Goal: Task Accomplishment & Management: Complete application form

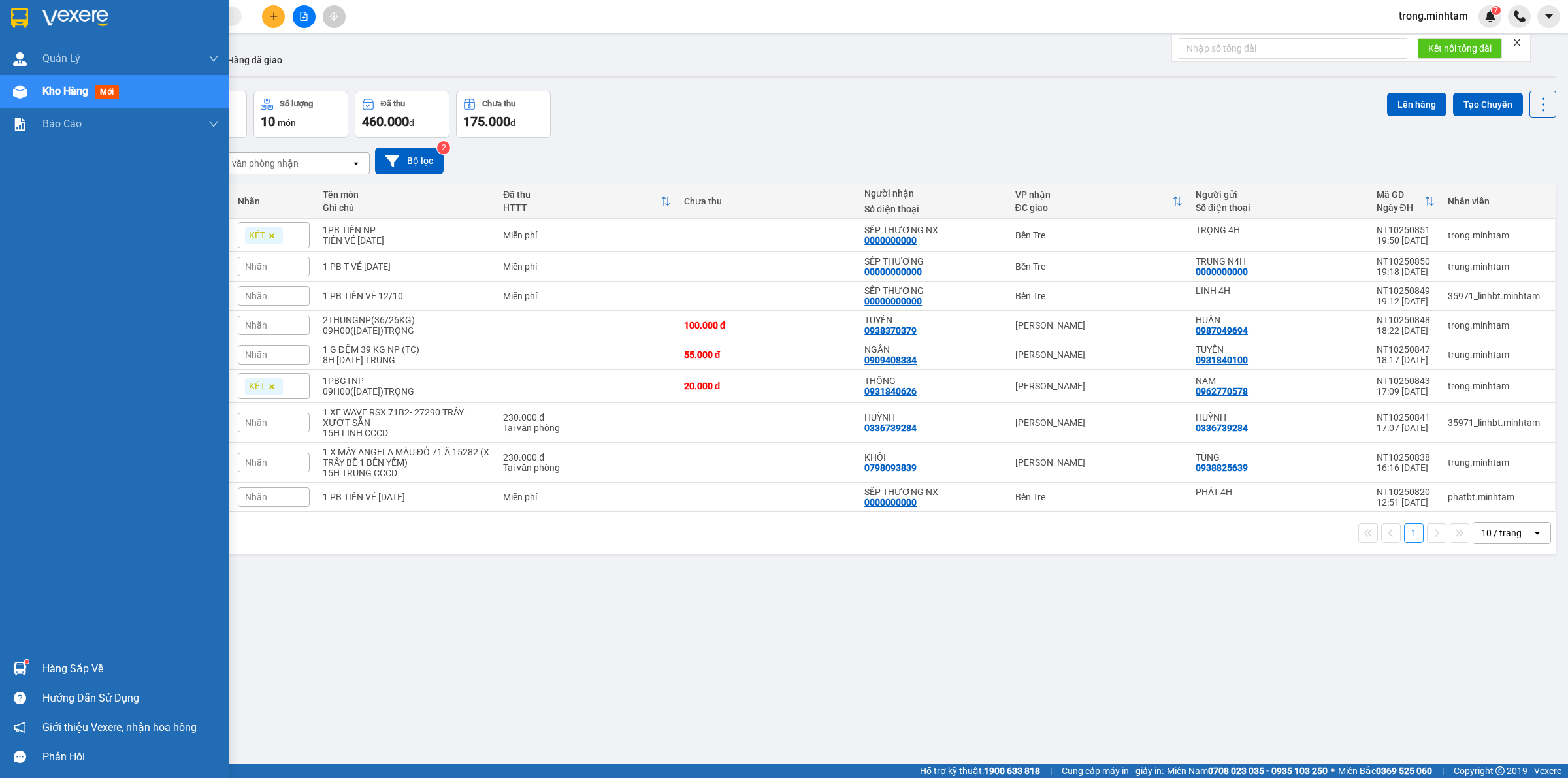
click at [89, 662] on div "Hàng sắp về" at bounding box center [131, 669] width 177 height 19
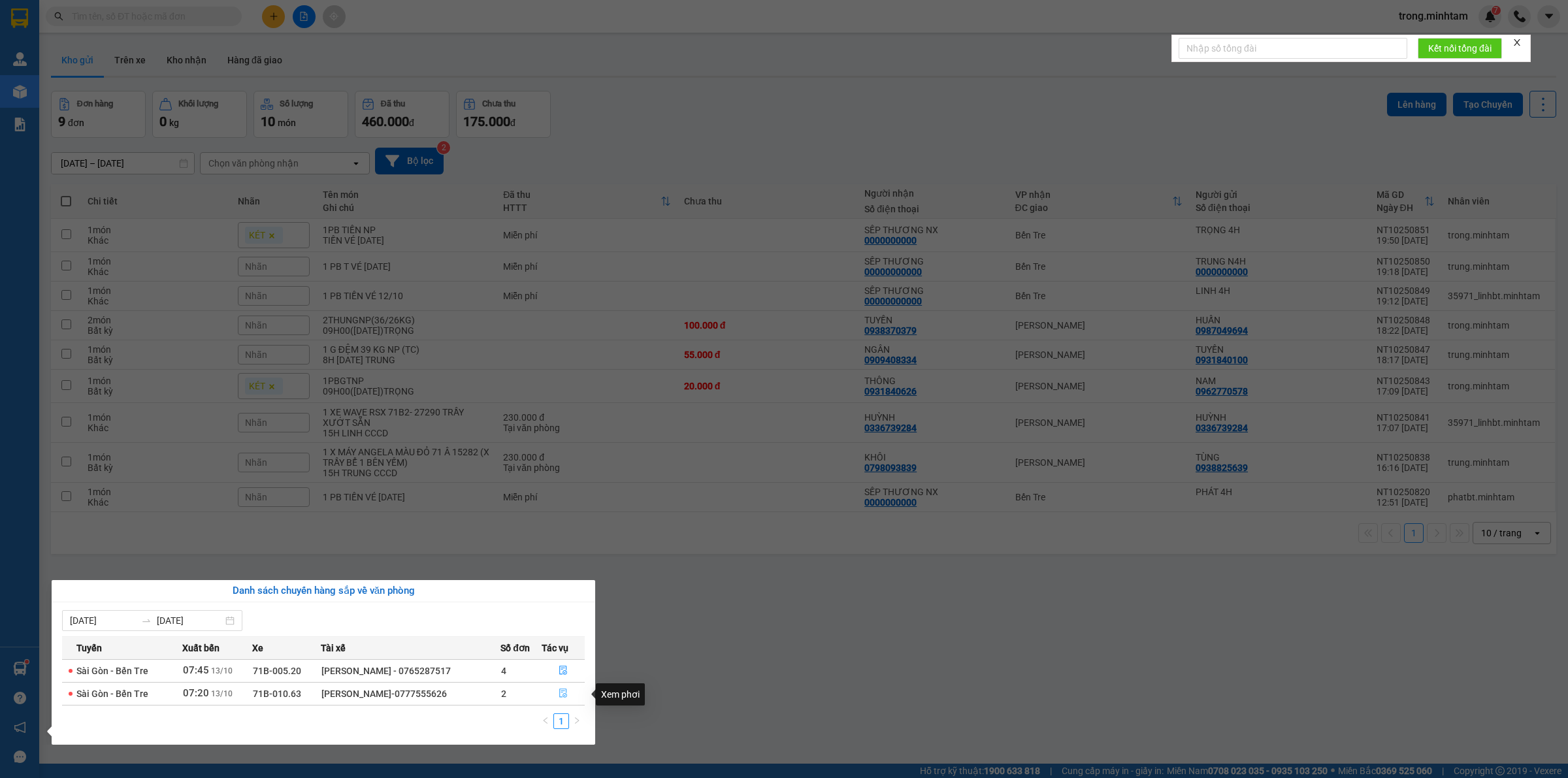
click at [567, 690] on icon "file-done" at bounding box center [563, 693] width 8 height 9
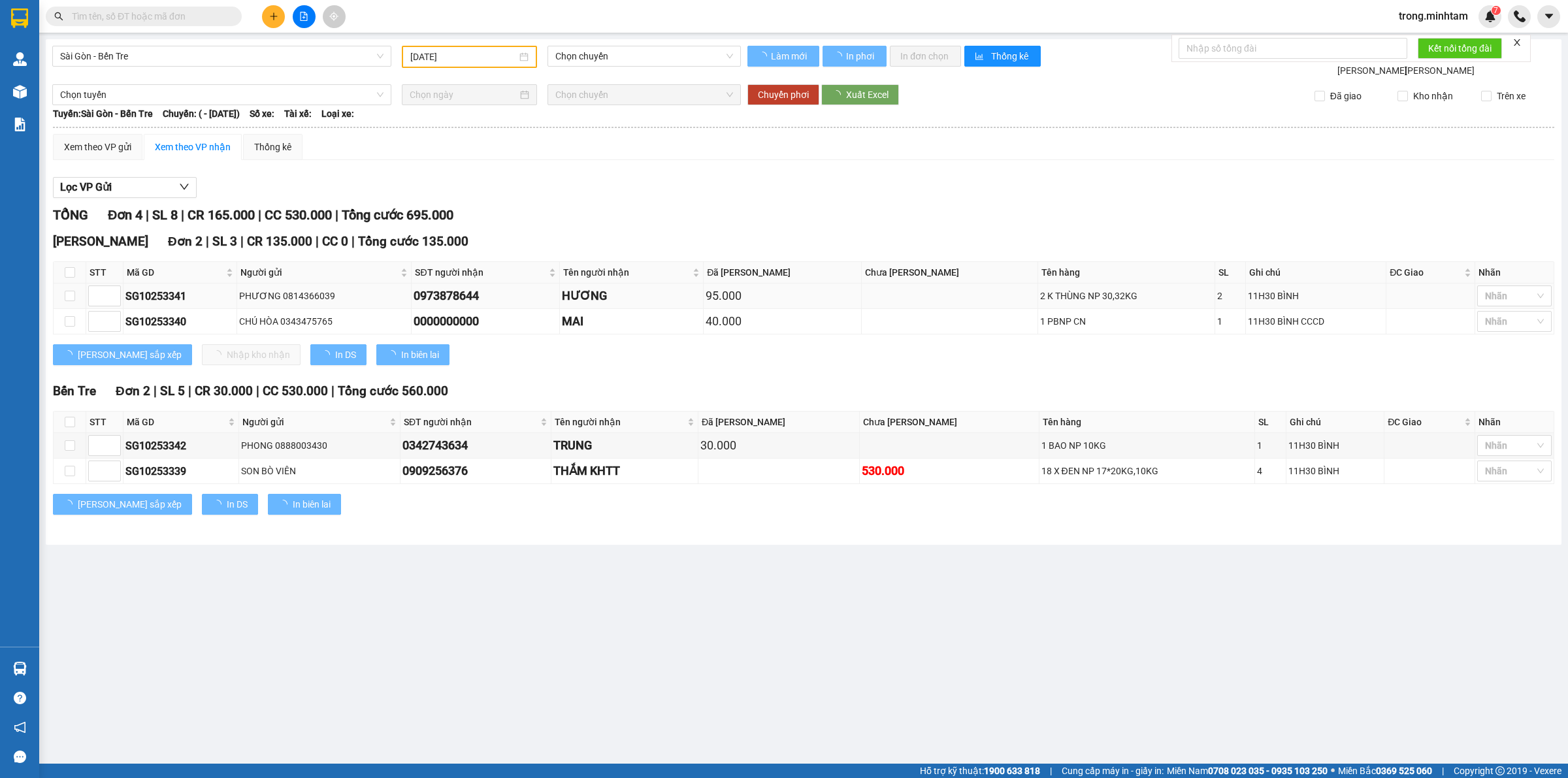
type input "[DATE]"
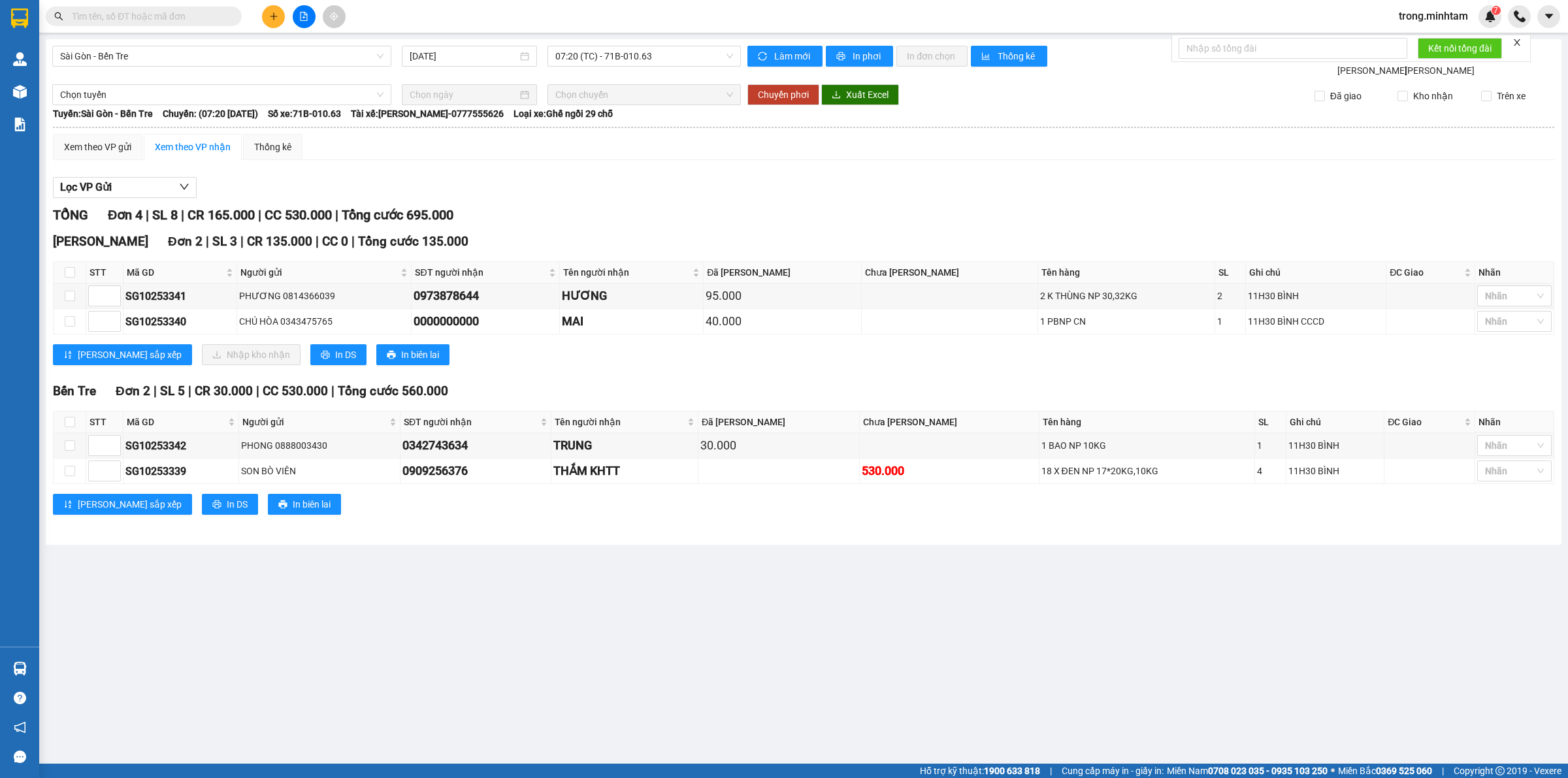
click at [1445, 18] on span "trong.minhtam" at bounding box center [1433, 16] width 90 height 17
click at [1442, 37] on span "Đăng xuất" at bounding box center [1439, 40] width 63 height 14
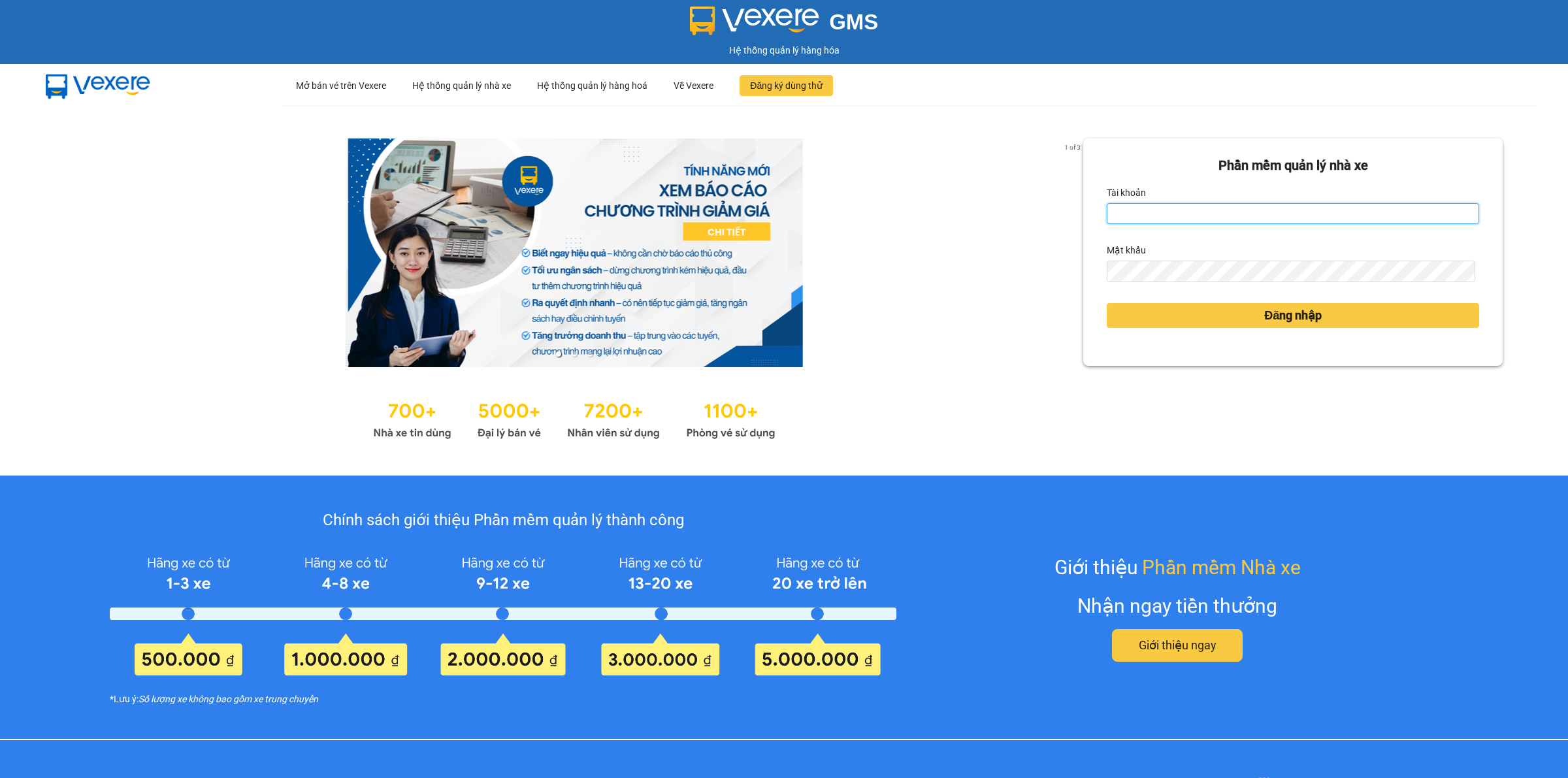
click at [1183, 218] on input "Tài khoản" at bounding box center [1293, 213] width 372 height 21
type input "cnn4h.minhtam"
click at [1177, 282] on form "Phần mềm quản lý nhà xe Tài khoản cnn4h.minhtam Mật khẩu Đăng nhập" at bounding box center [1293, 251] width 372 height 193
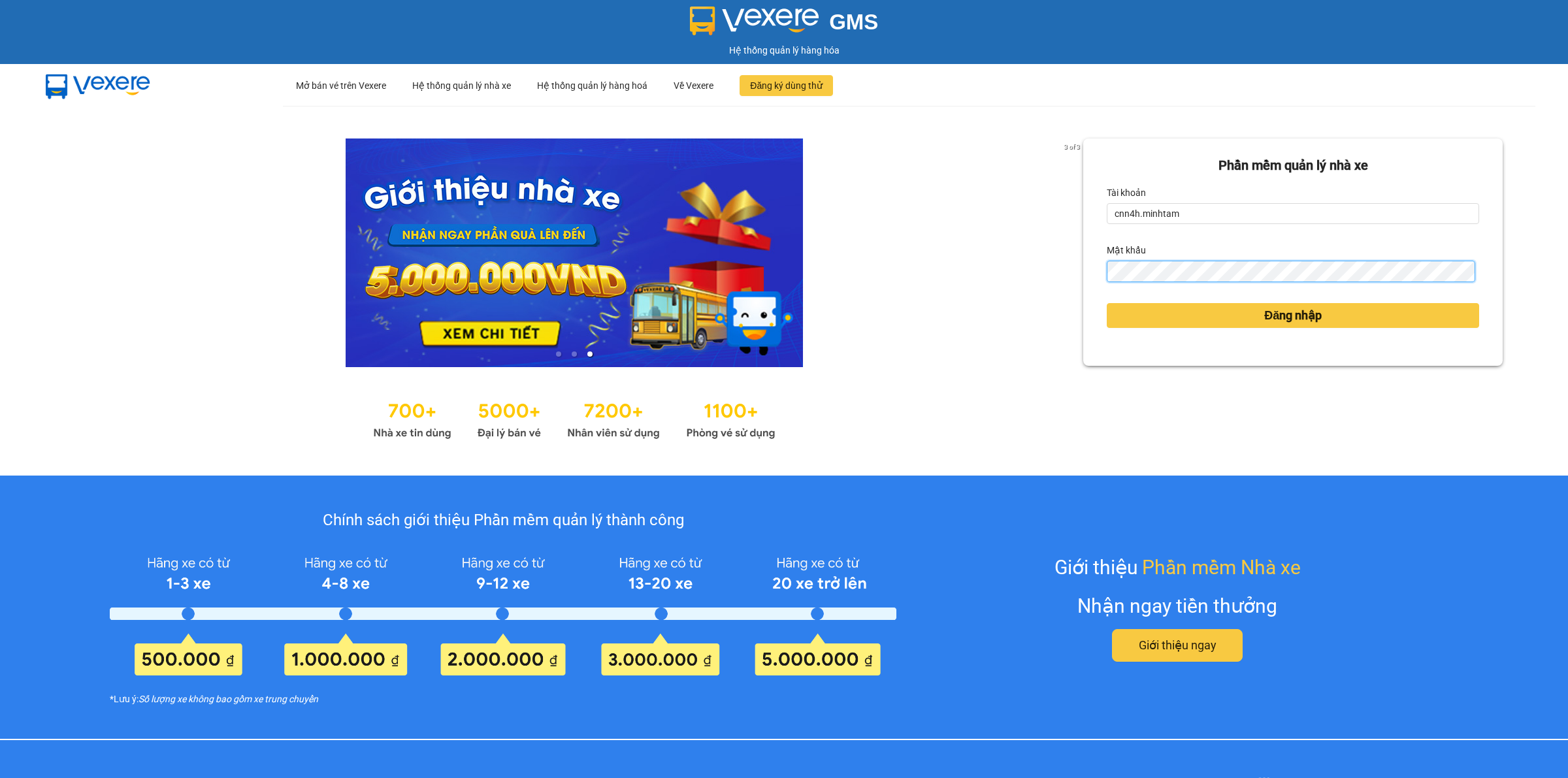
click at [1107, 303] on button "Đăng nhập" at bounding box center [1293, 315] width 372 height 25
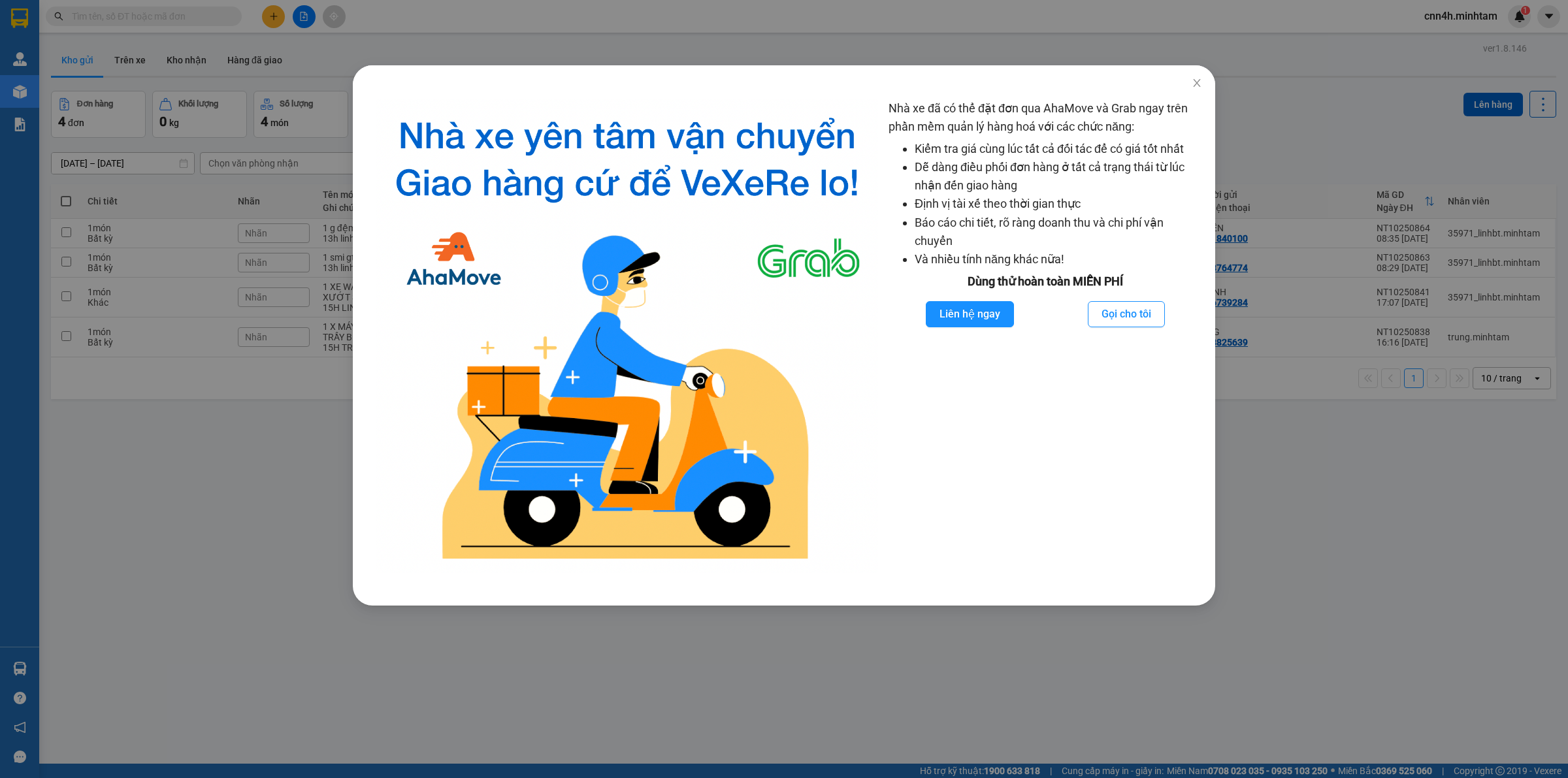
click at [144, 65] on div "Nhà xe đã có thể đặt đơn qua AhaMove và Grab ngay trên phần mềm quản lý hàng ho…" at bounding box center [784, 389] width 1568 height 778
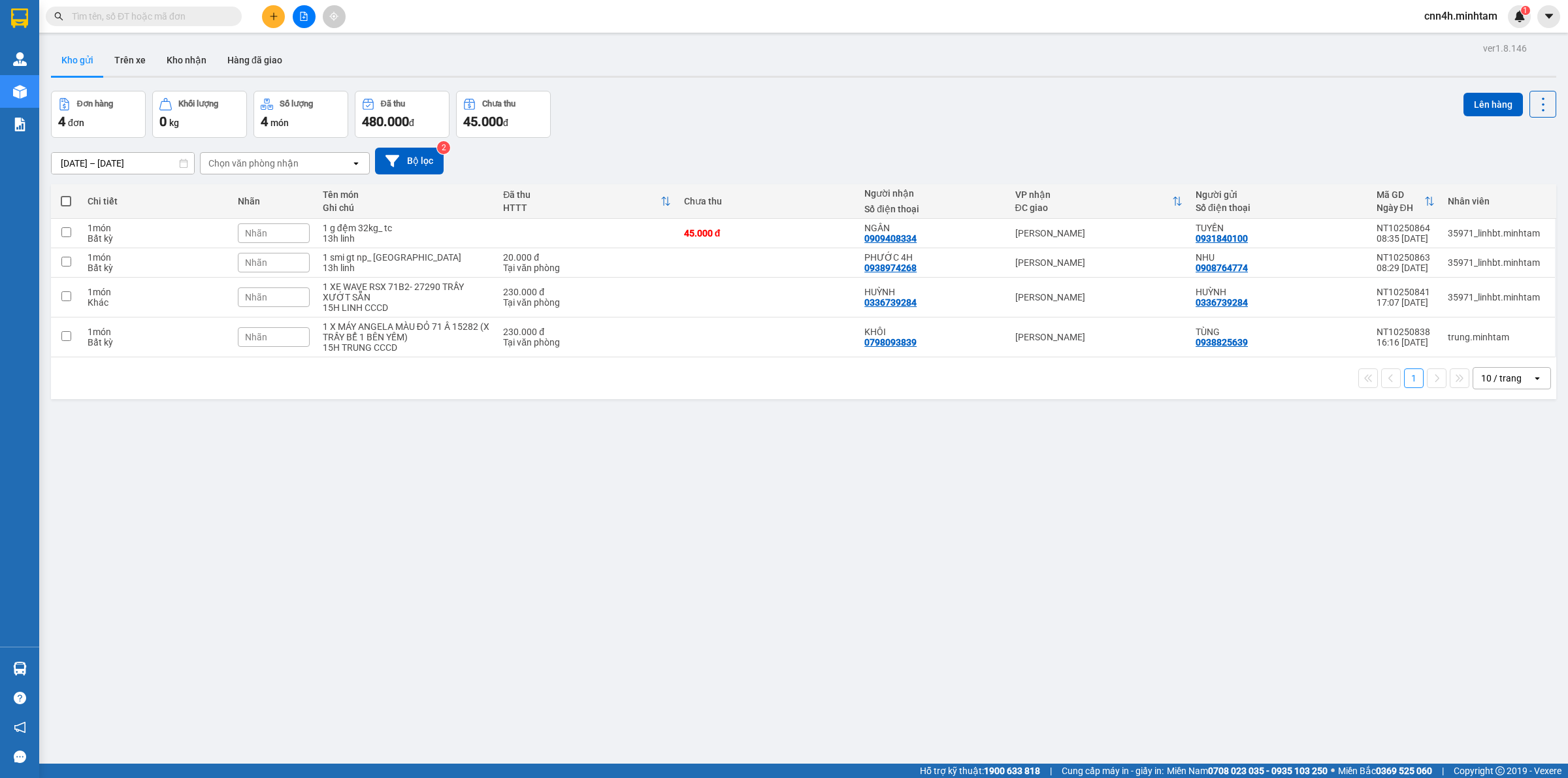
click at [148, 20] on input "text" at bounding box center [149, 17] width 155 height 14
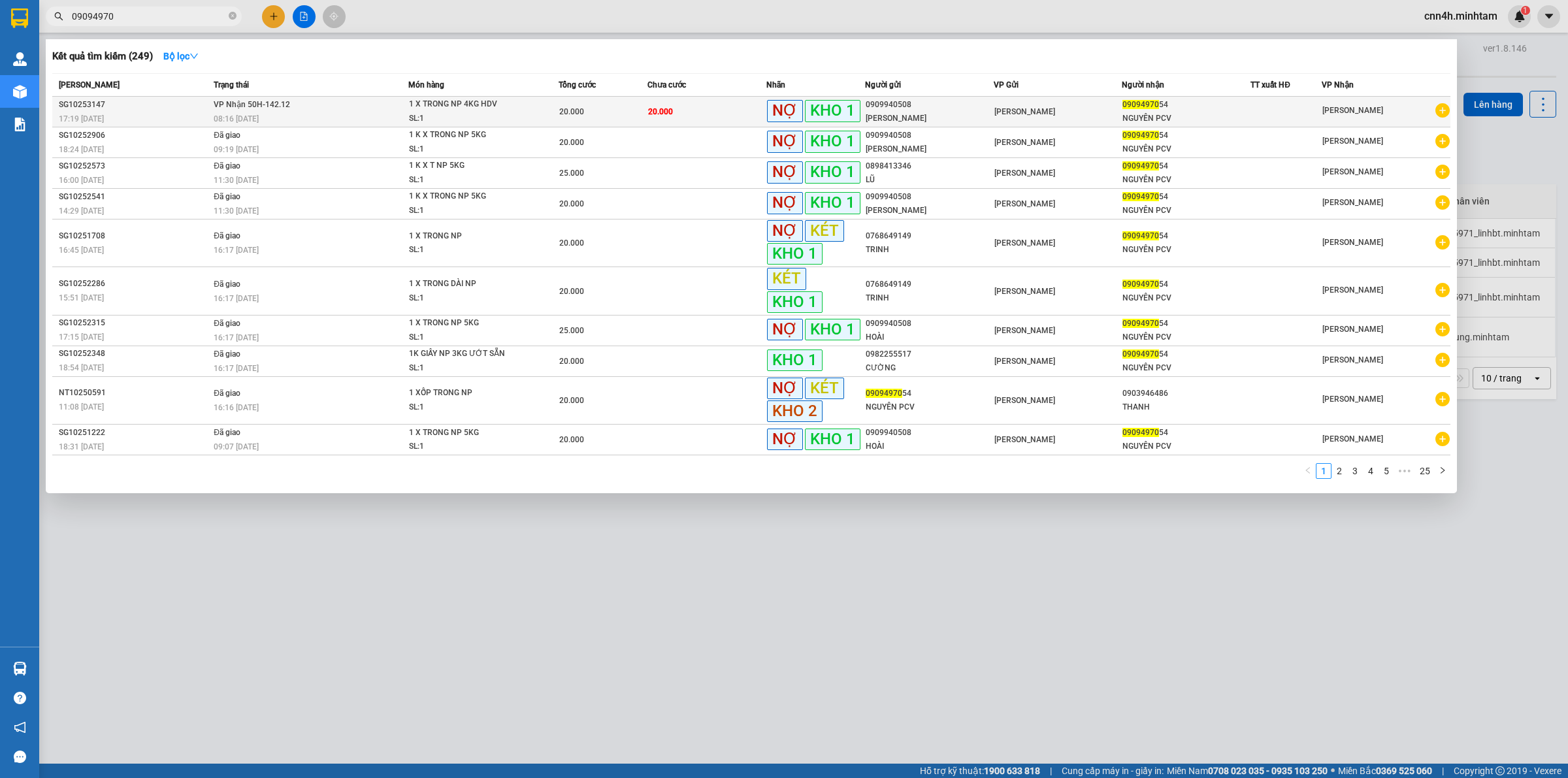
type input "09094970"
click at [378, 101] on td "VP Nhận 50H-142.12 08:16 - 12/10" at bounding box center [310, 112] width 198 height 31
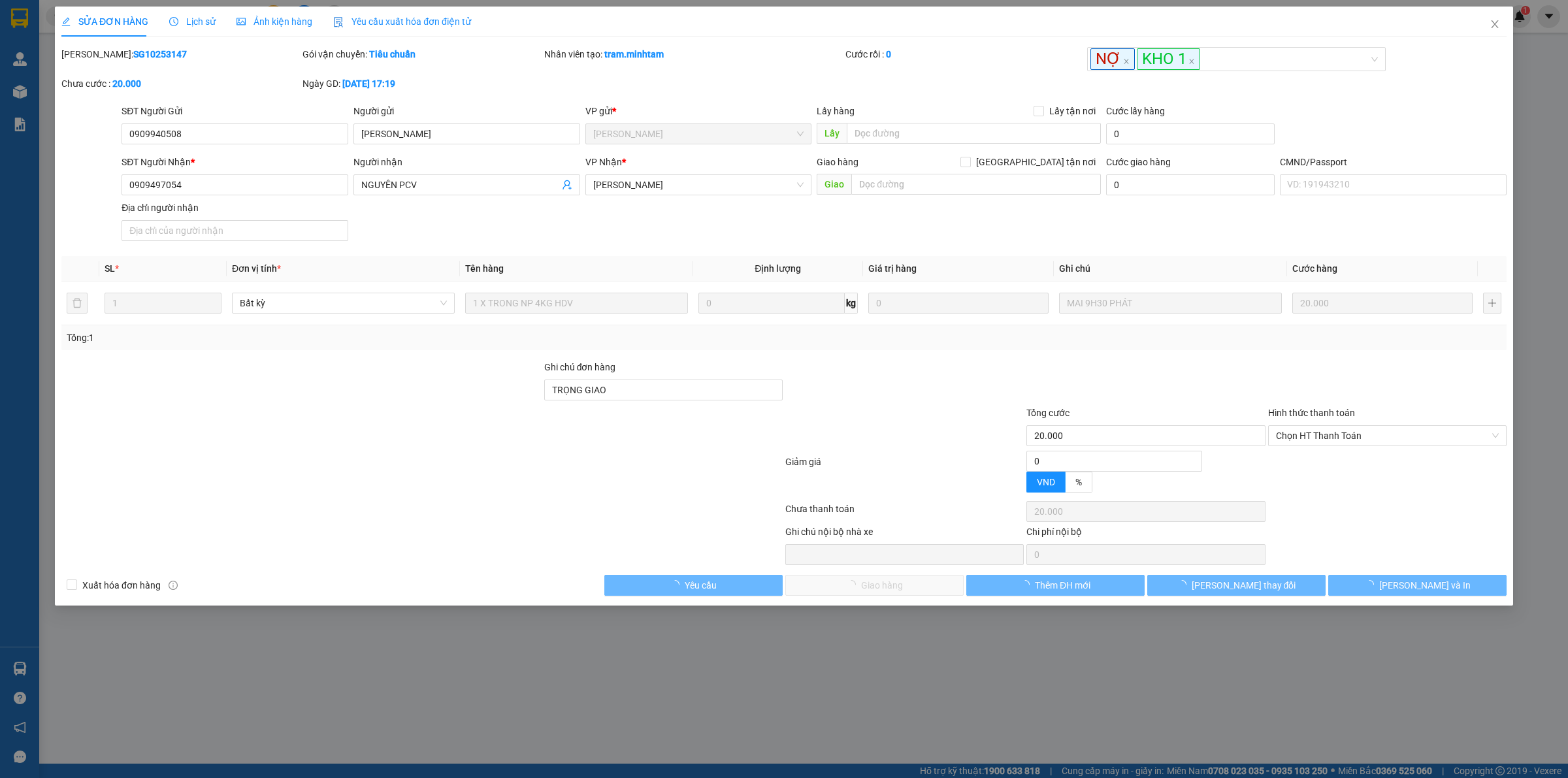
type input "0909940508"
type input "QUANG ĐẠT"
type input "0909497054"
type input "NGUYÊN PCV"
type input "TRỌNG GIAO"
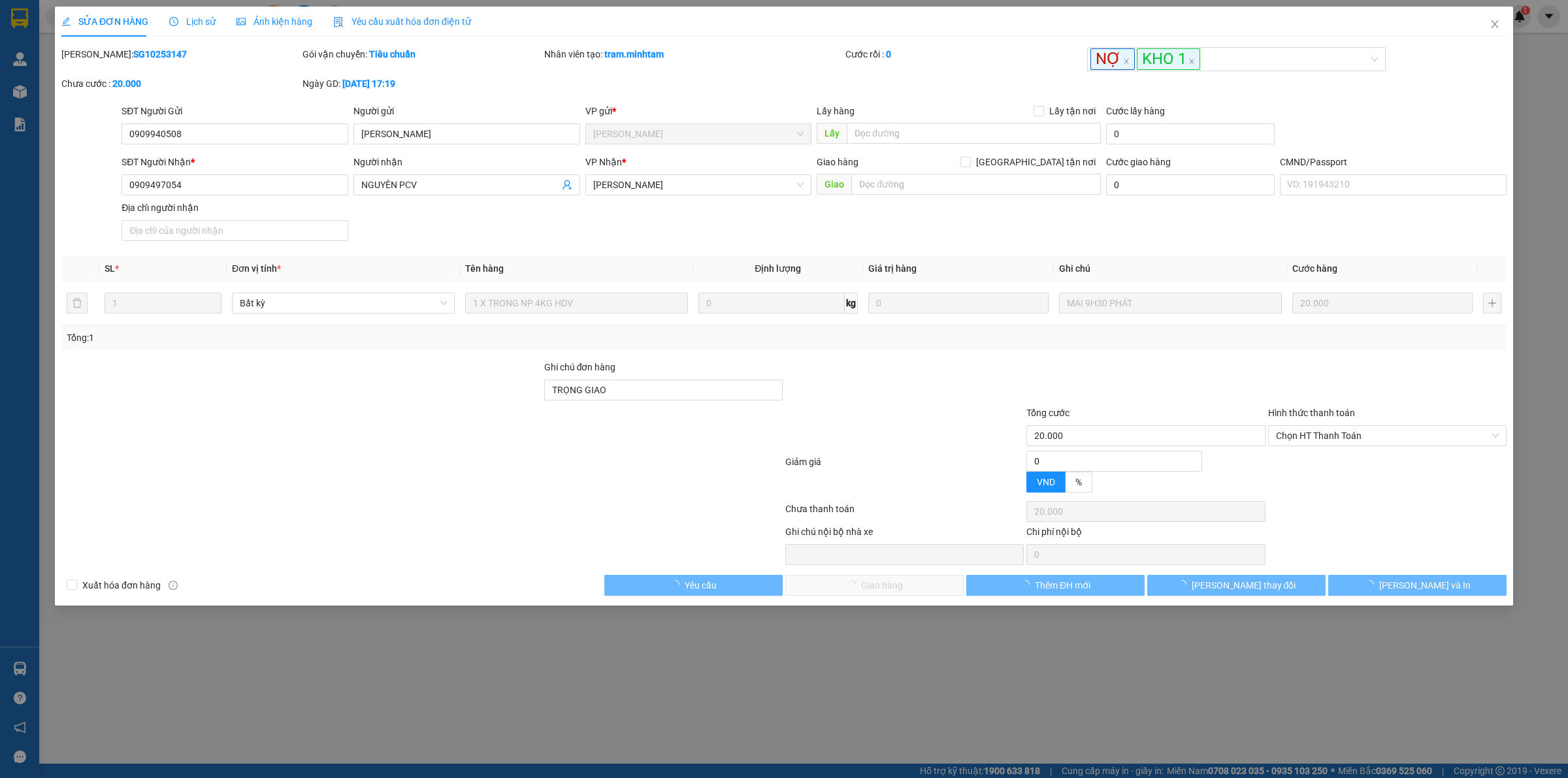
type input "20.000"
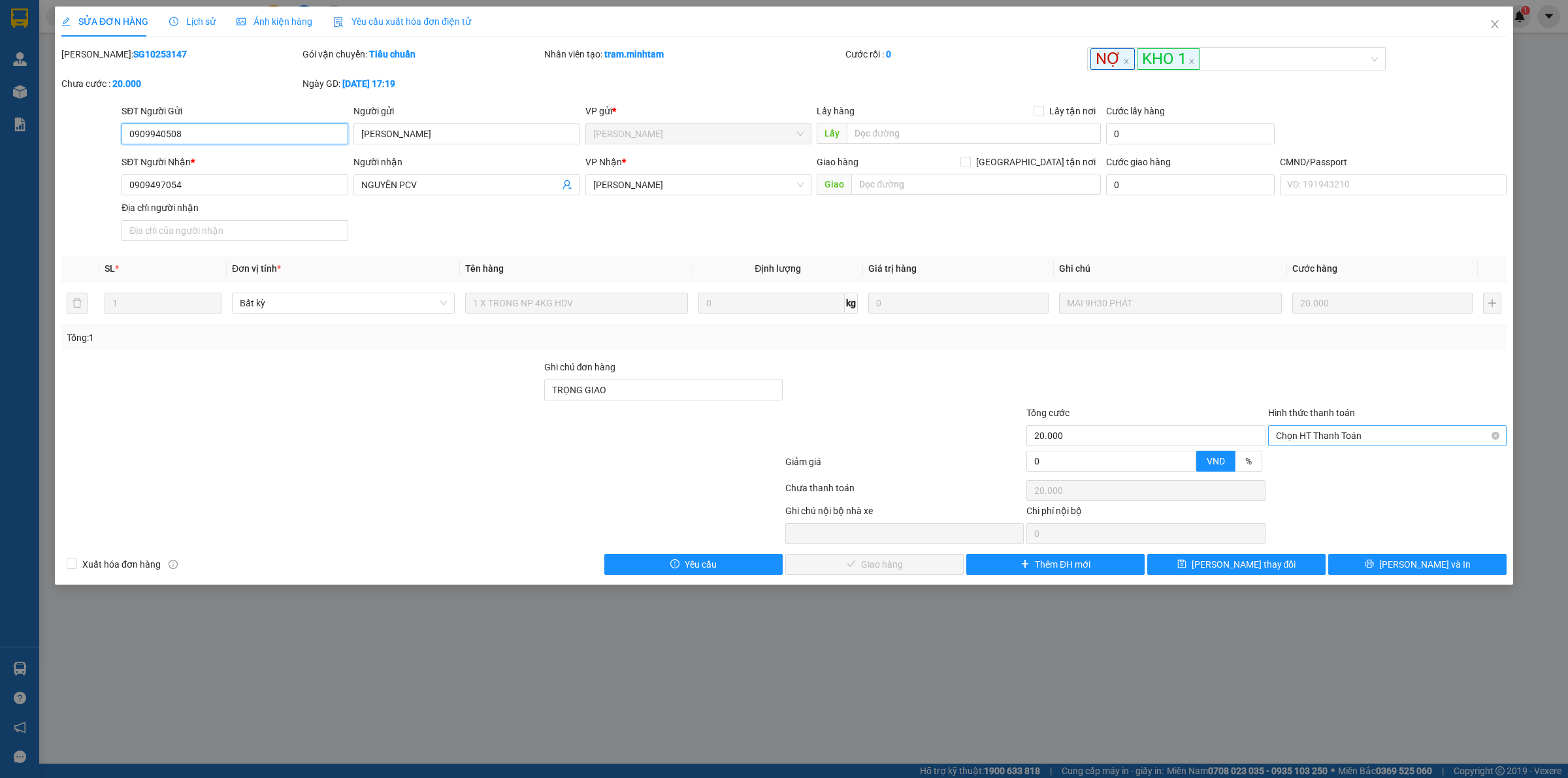
click at [1360, 435] on span "Chọn HT Thanh Toán" at bounding box center [1388, 435] width 223 height 19
click at [1317, 462] on div "Tại văn phòng" at bounding box center [1388, 464] width 223 height 14
type input "0"
click at [926, 566] on button "Lưu và Giao hàng" at bounding box center [875, 564] width 178 height 21
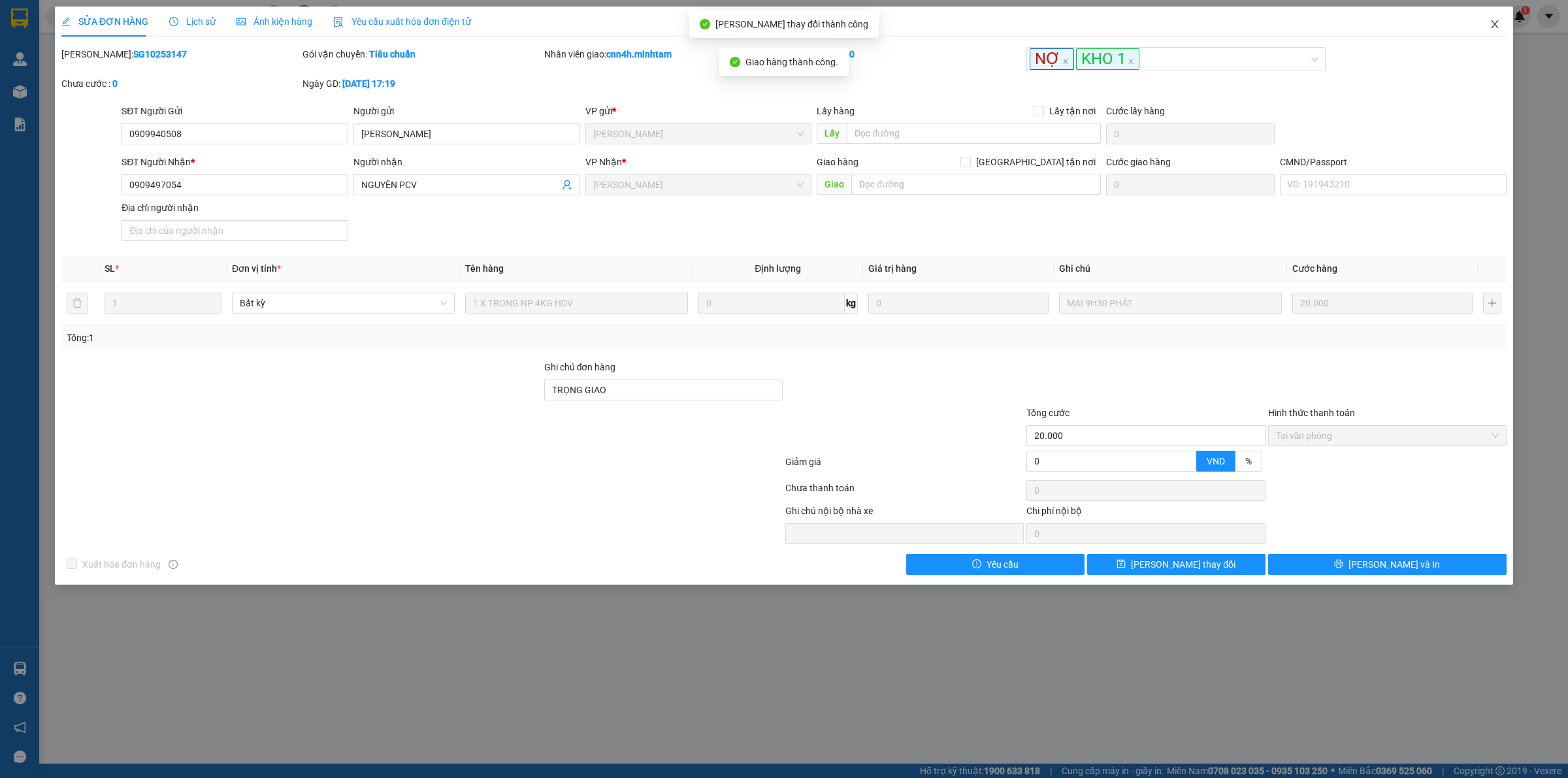
click at [1492, 24] on icon "close" at bounding box center [1495, 24] width 11 height 11
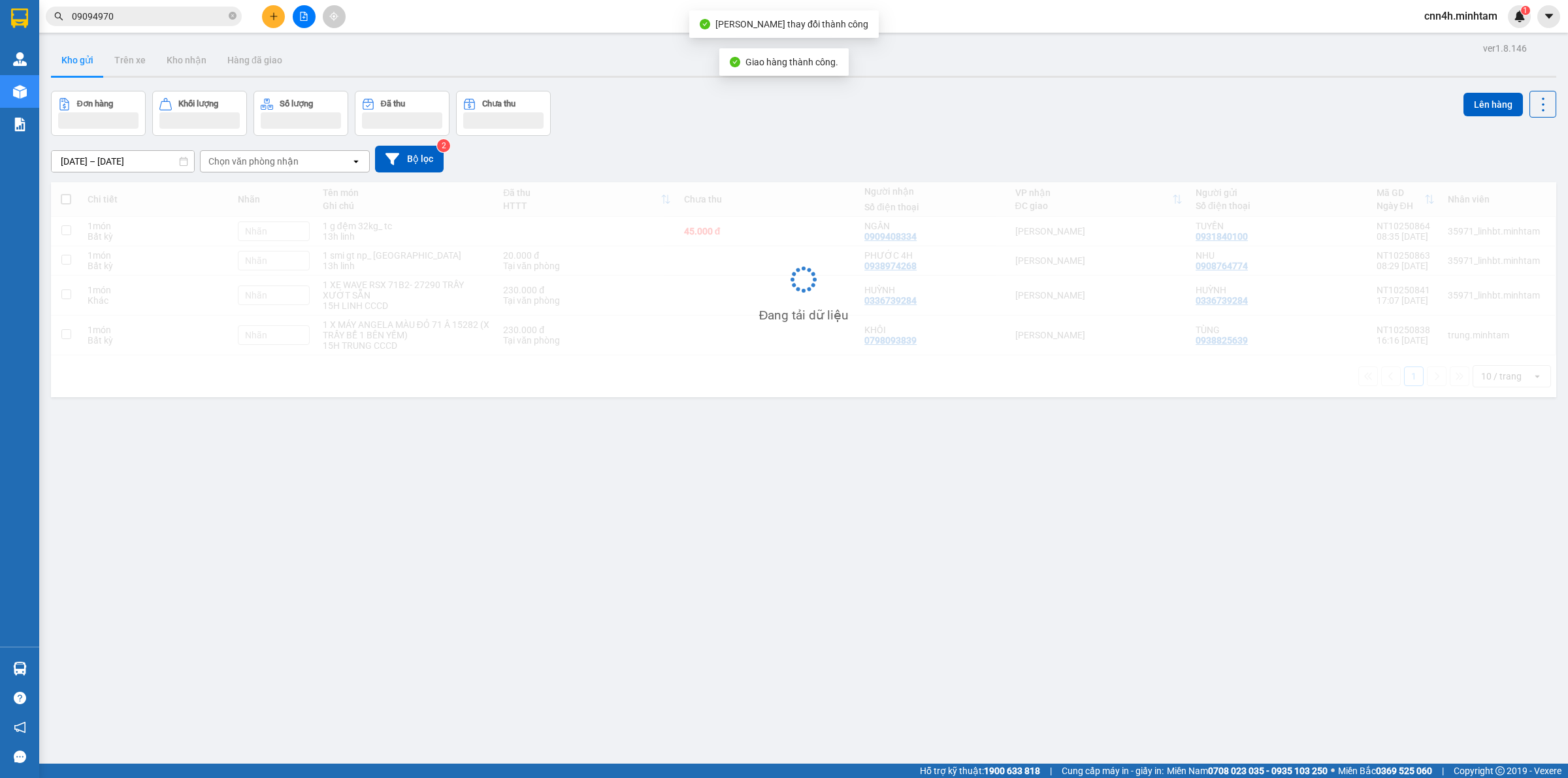
click at [1477, 24] on span "cnn4h.minhtam" at bounding box center [1461, 16] width 94 height 17
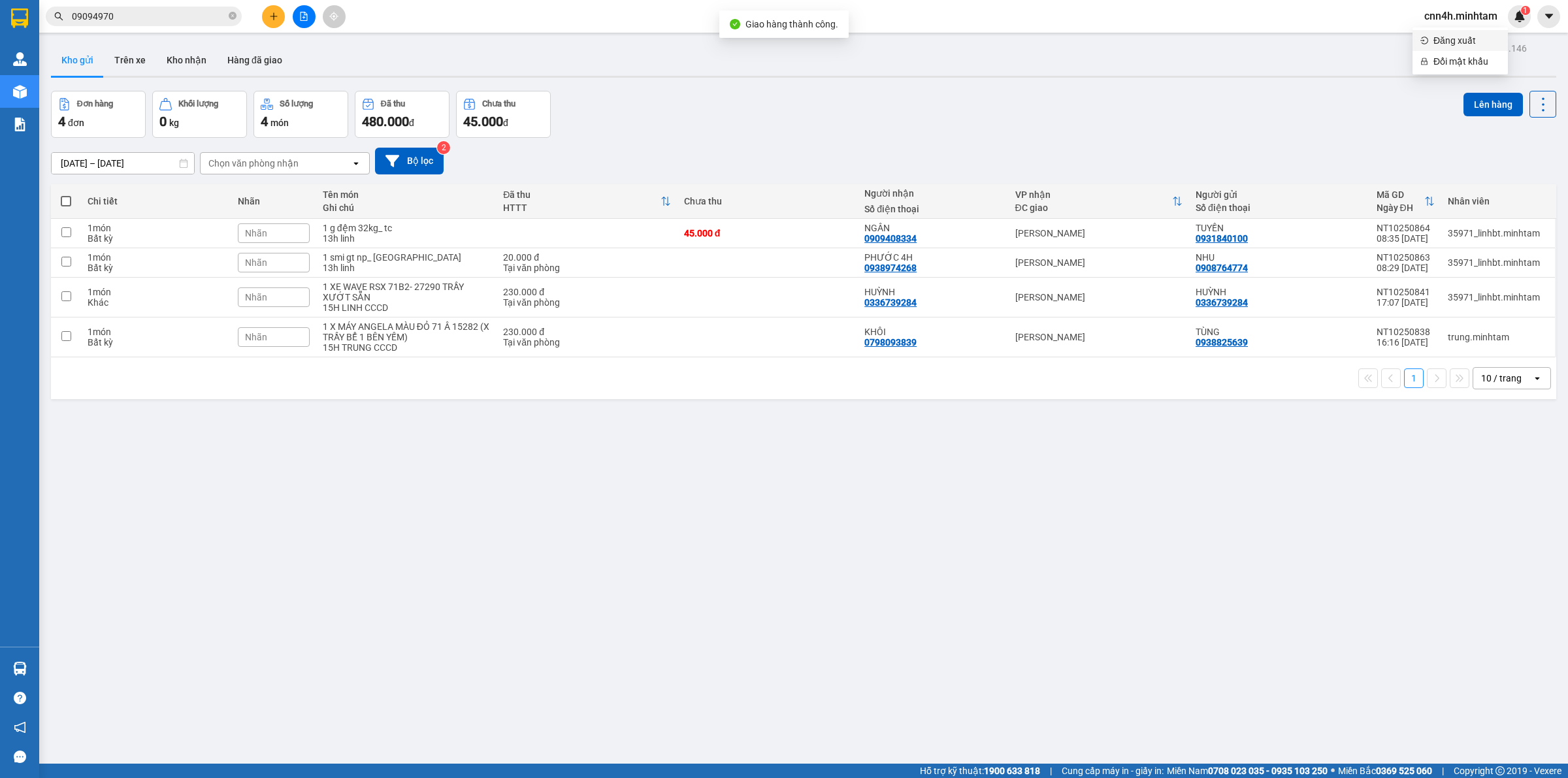
click at [1452, 31] on li "Đăng xuất" at bounding box center [1460, 40] width 96 height 21
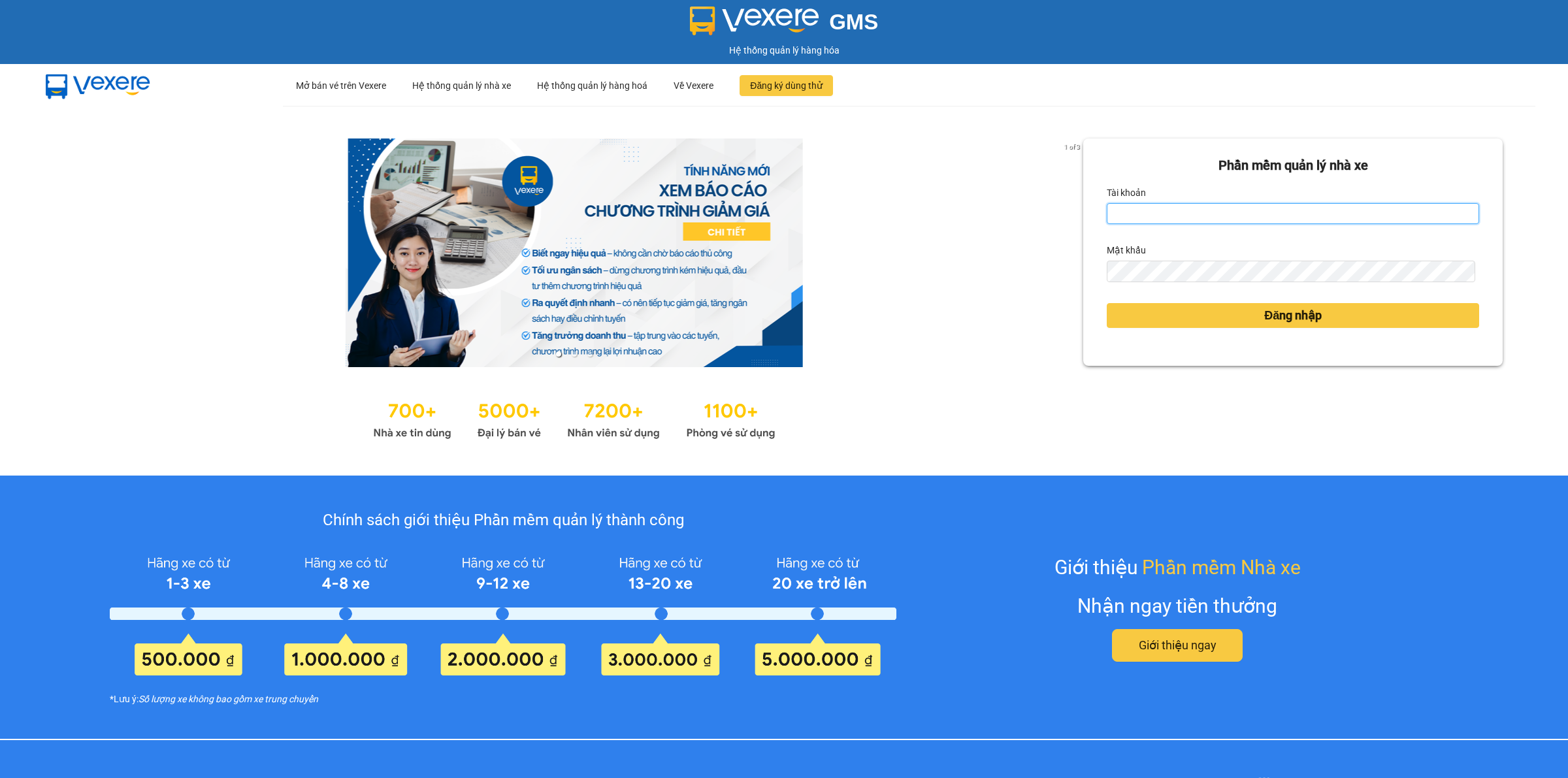
click at [1116, 209] on input "Tài khoản" at bounding box center [1293, 213] width 372 height 21
type input "cnn4h2.minhtam"
click at [1117, 250] on label "Mật khẩu" at bounding box center [1126, 250] width 40 height 21
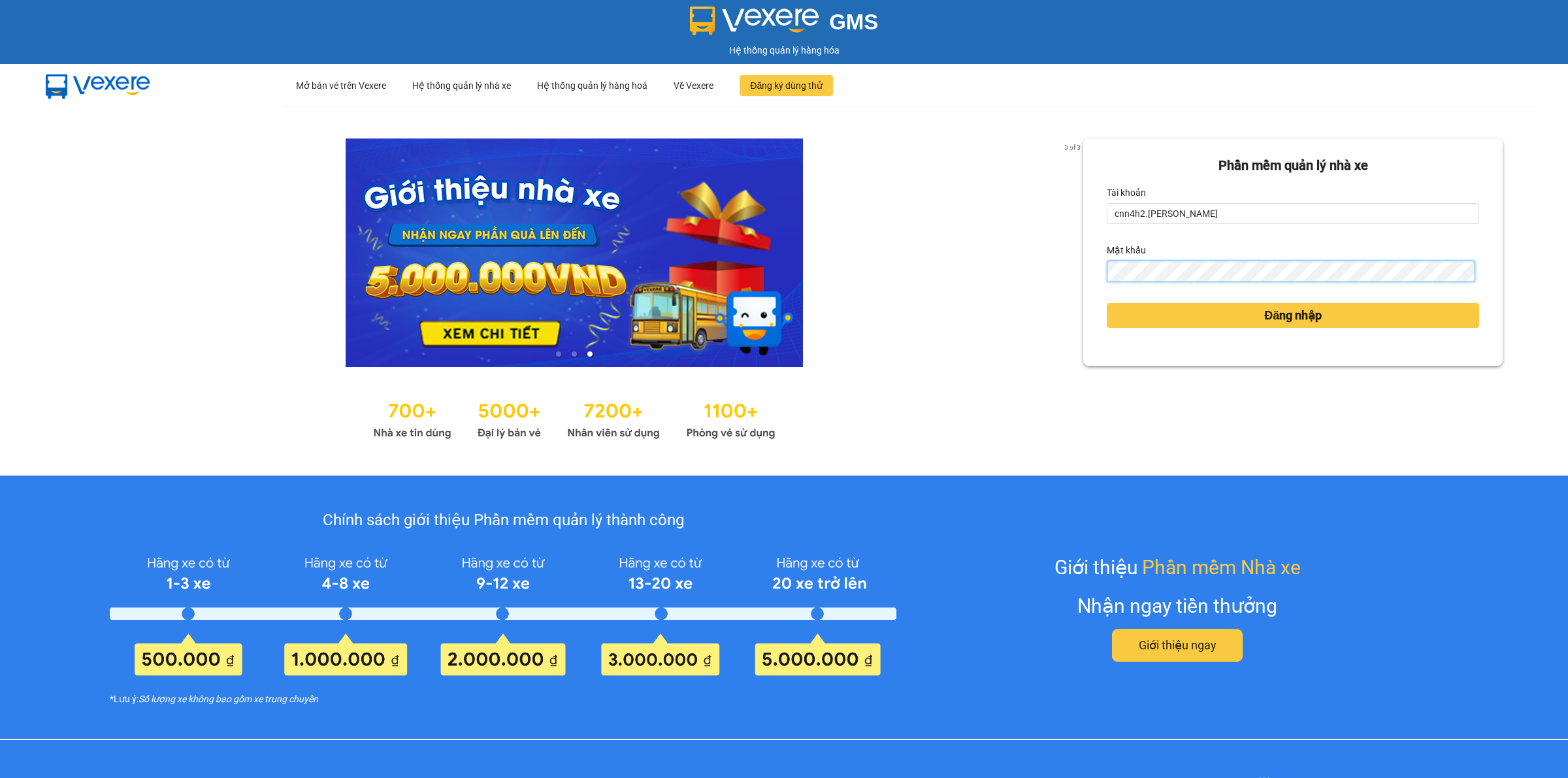
click at [1107, 303] on button "Đăng nhập" at bounding box center [1293, 315] width 372 height 25
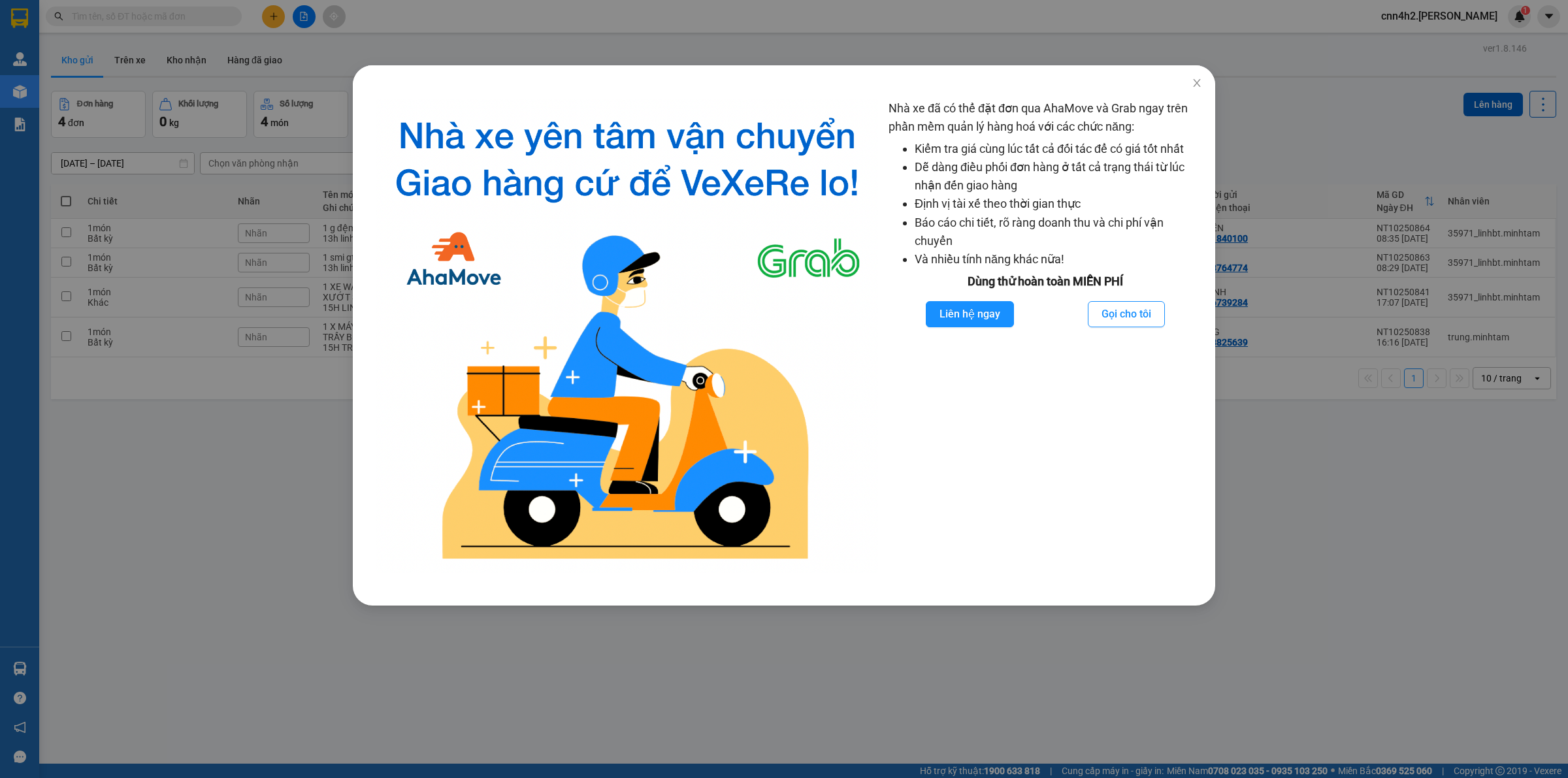
click at [458, 40] on div "Nhà xe đã có thể đặt đơn qua AhaMove và Grab ngay trên phần mềm quản lý hàng ho…" at bounding box center [784, 389] width 1568 height 778
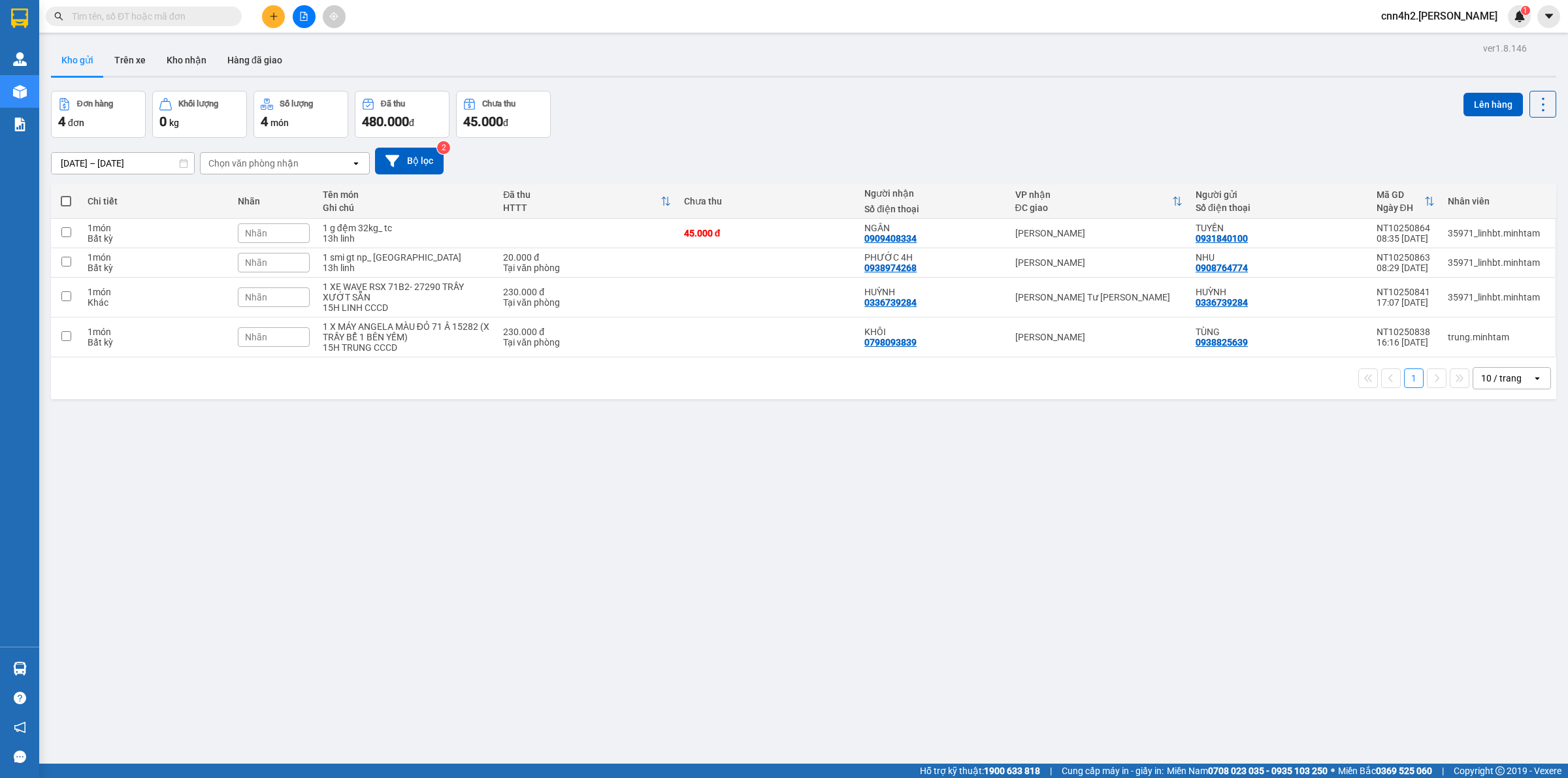
click at [188, 21] on input "text" at bounding box center [149, 17] width 155 height 14
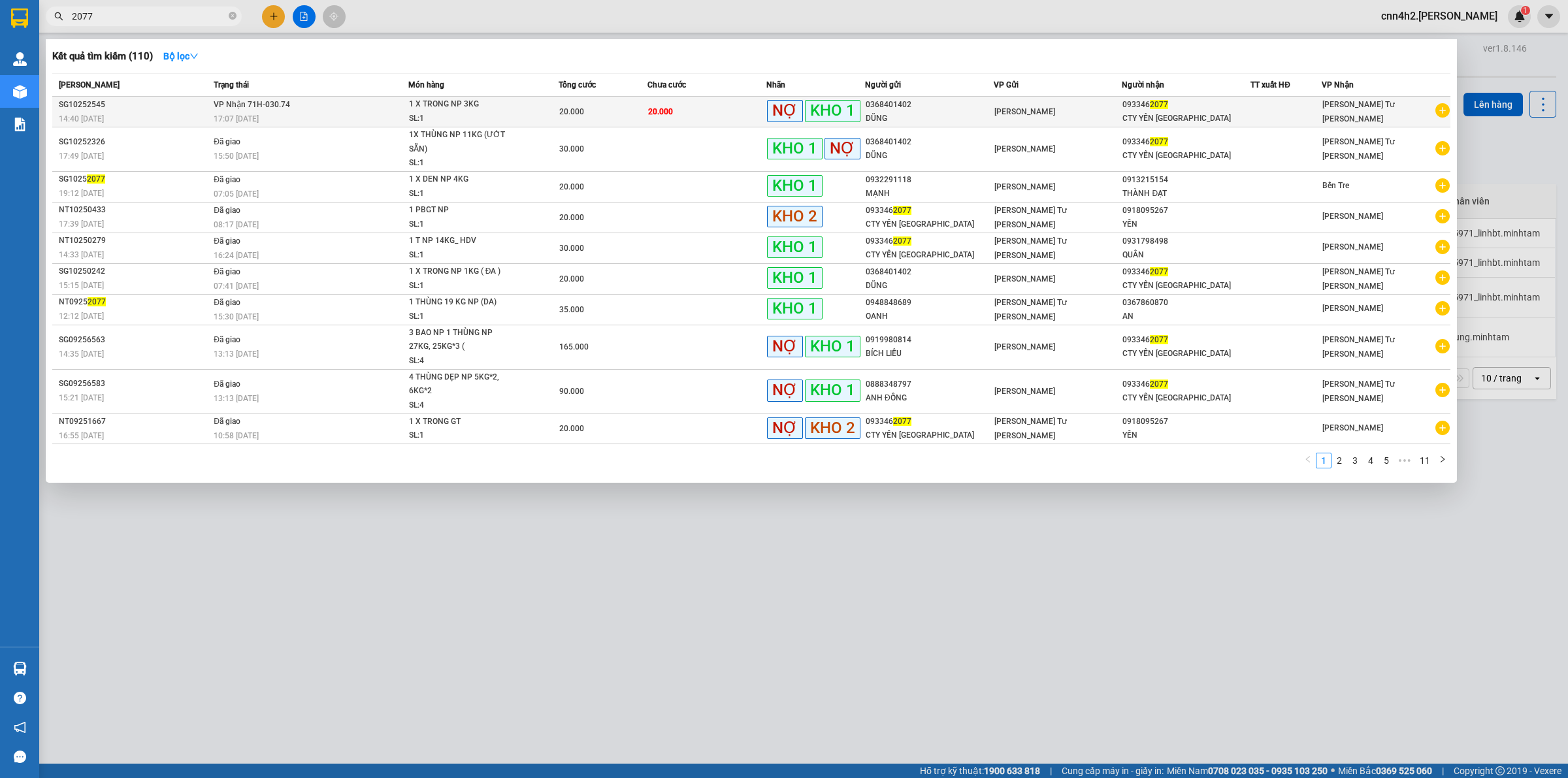
type input "2077"
click at [537, 110] on span "1 X TRONG NP 3KG SL: 1" at bounding box center [483, 111] width 149 height 28
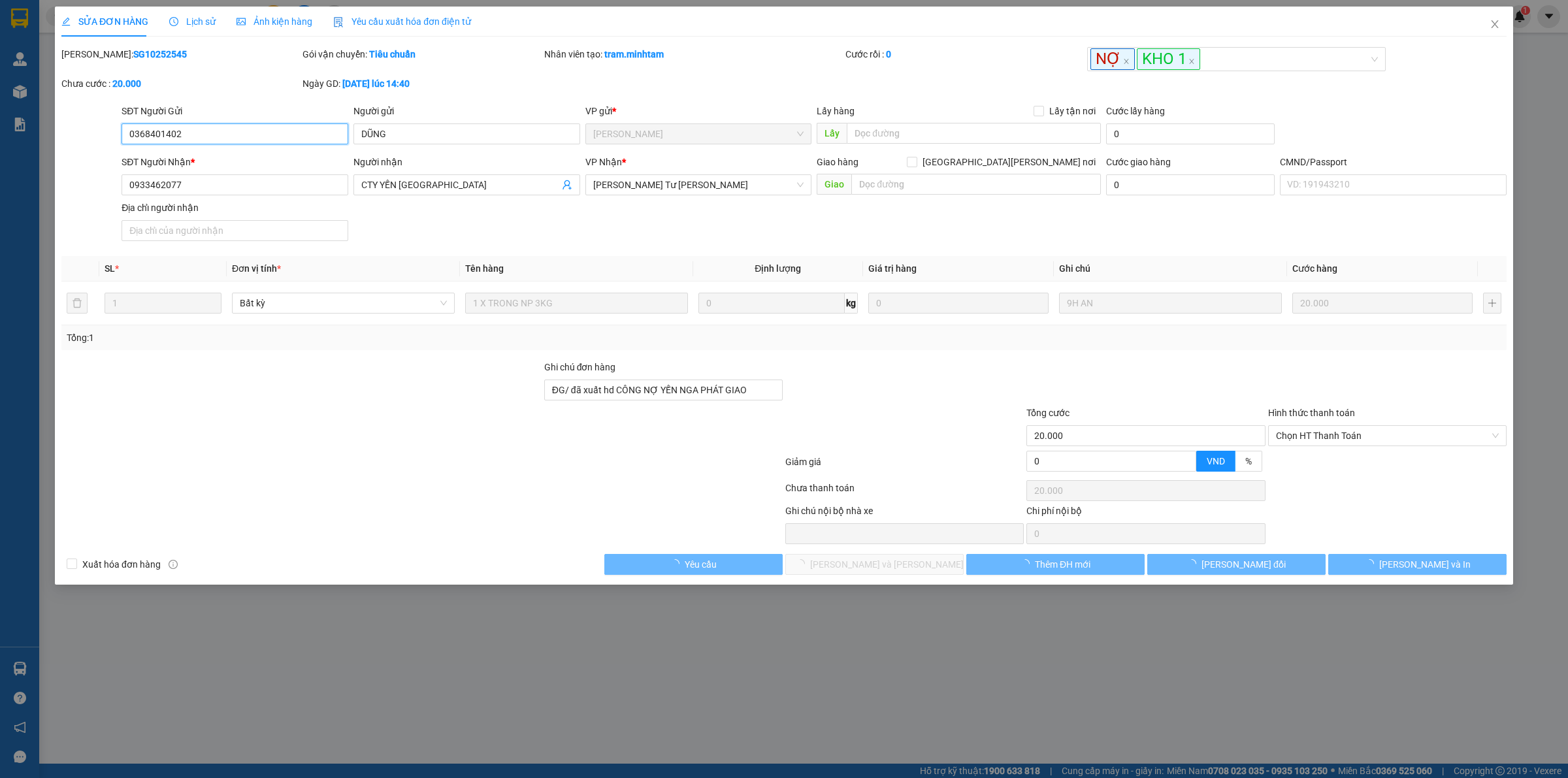
type input "0368401402"
type input "DŨNG"
type input "0933462077"
type input "CTY YẾN NGA"
type input "ĐG/ đã xuất hd CÔNG NỢ YẾN NGA PHÁT GIAO"
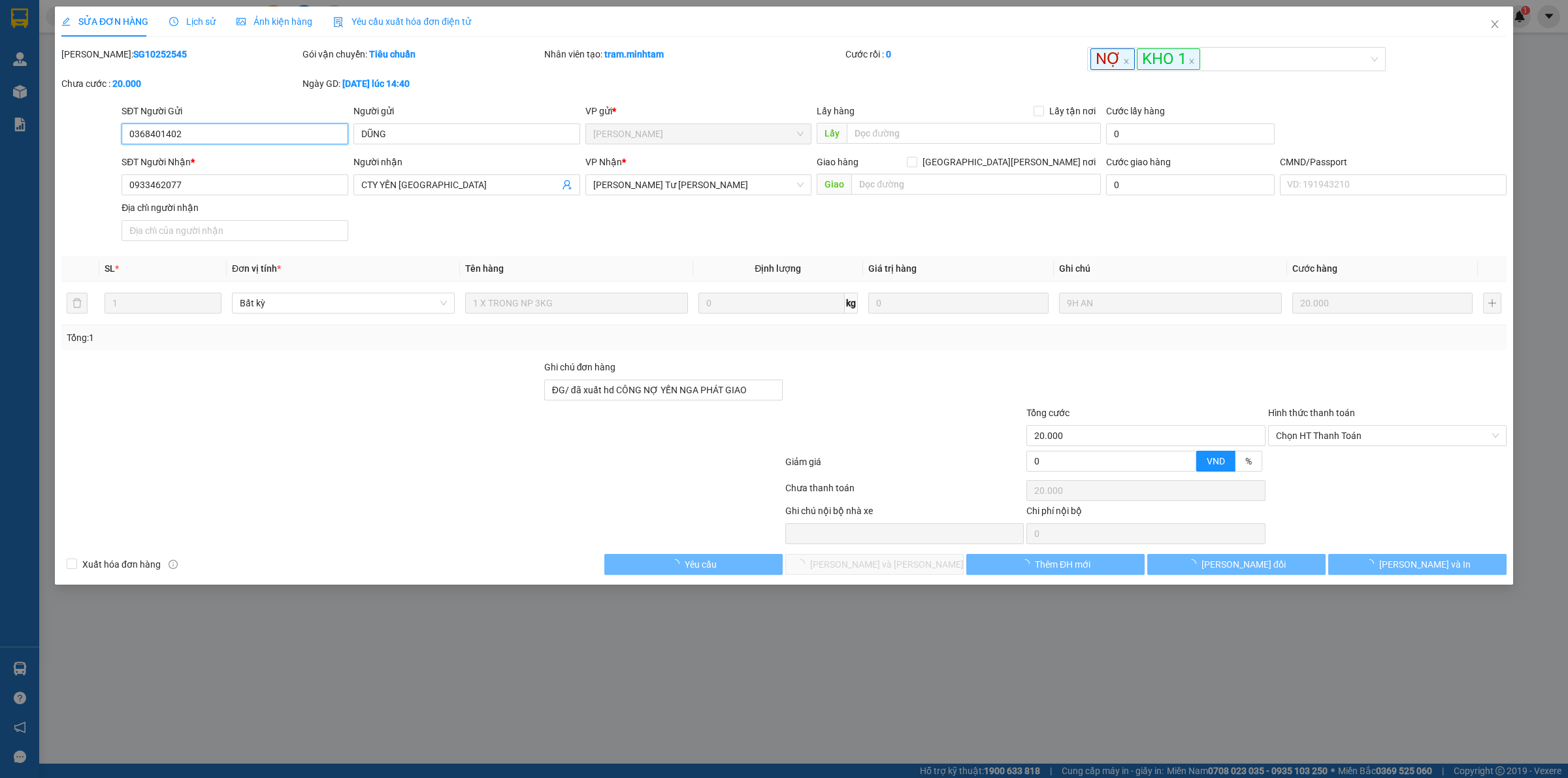
type input "20.000"
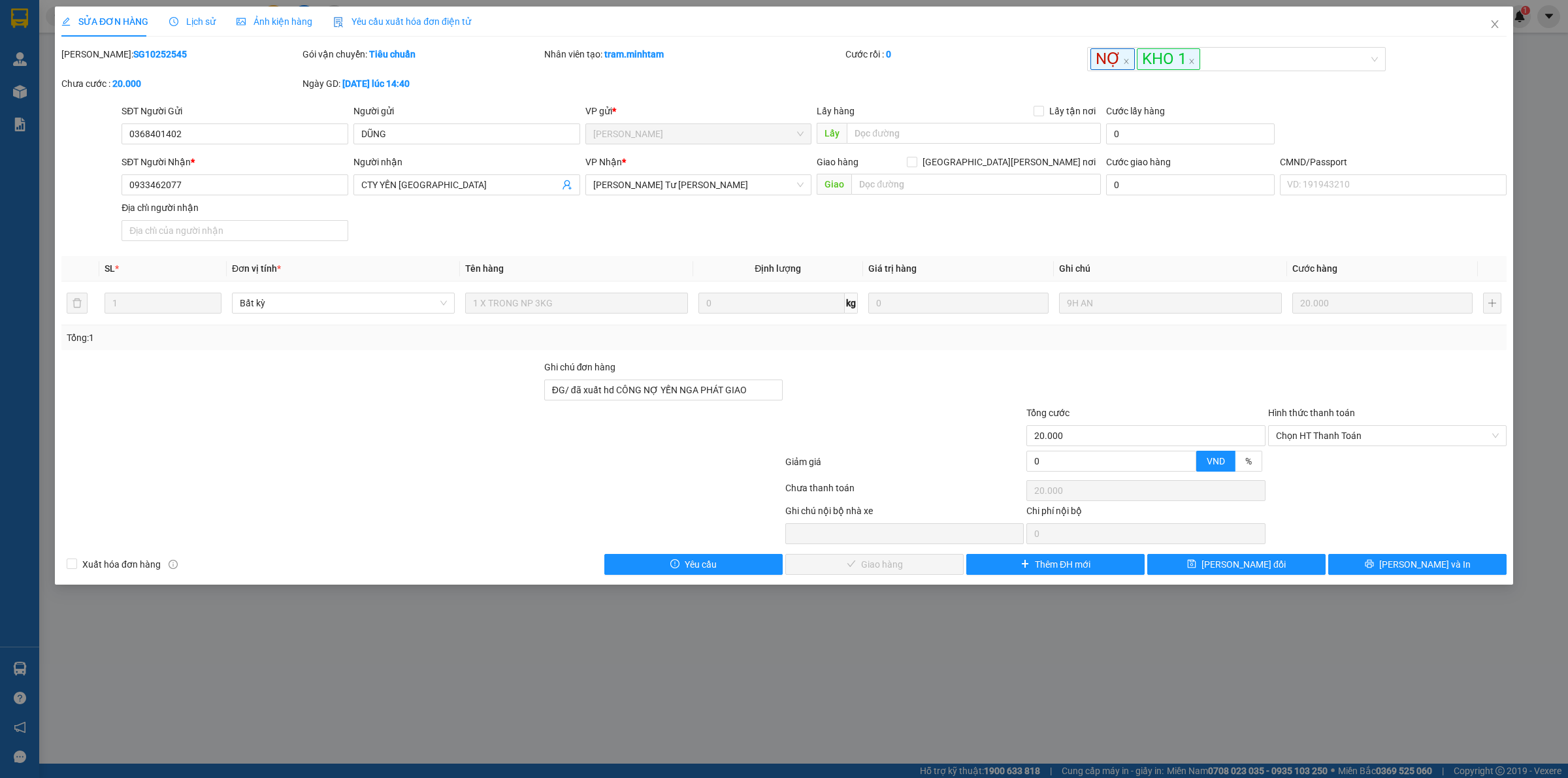
click at [1314, 425] on div "Hình thức thanh toán" at bounding box center [1388, 415] width 239 height 19
click at [1315, 438] on span "Chọn HT Thanh Toán" at bounding box center [1388, 435] width 223 height 19
click at [1291, 466] on div "Tại văn phòng" at bounding box center [1388, 464] width 223 height 14
type input "0"
click at [821, 557] on button "Lưu và Giao hàng" at bounding box center [875, 564] width 178 height 21
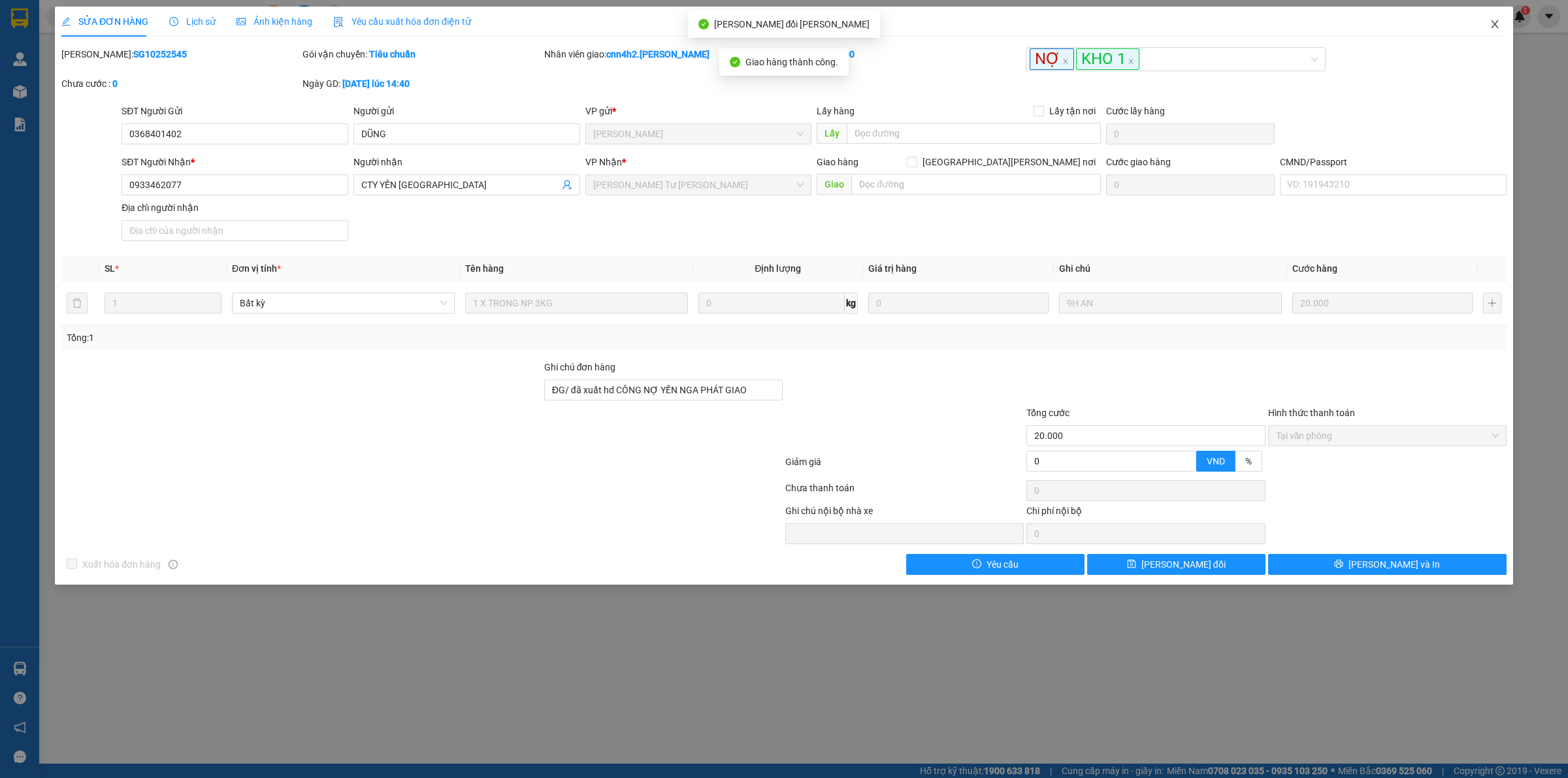
click at [1495, 26] on icon "close" at bounding box center [1495, 24] width 11 height 11
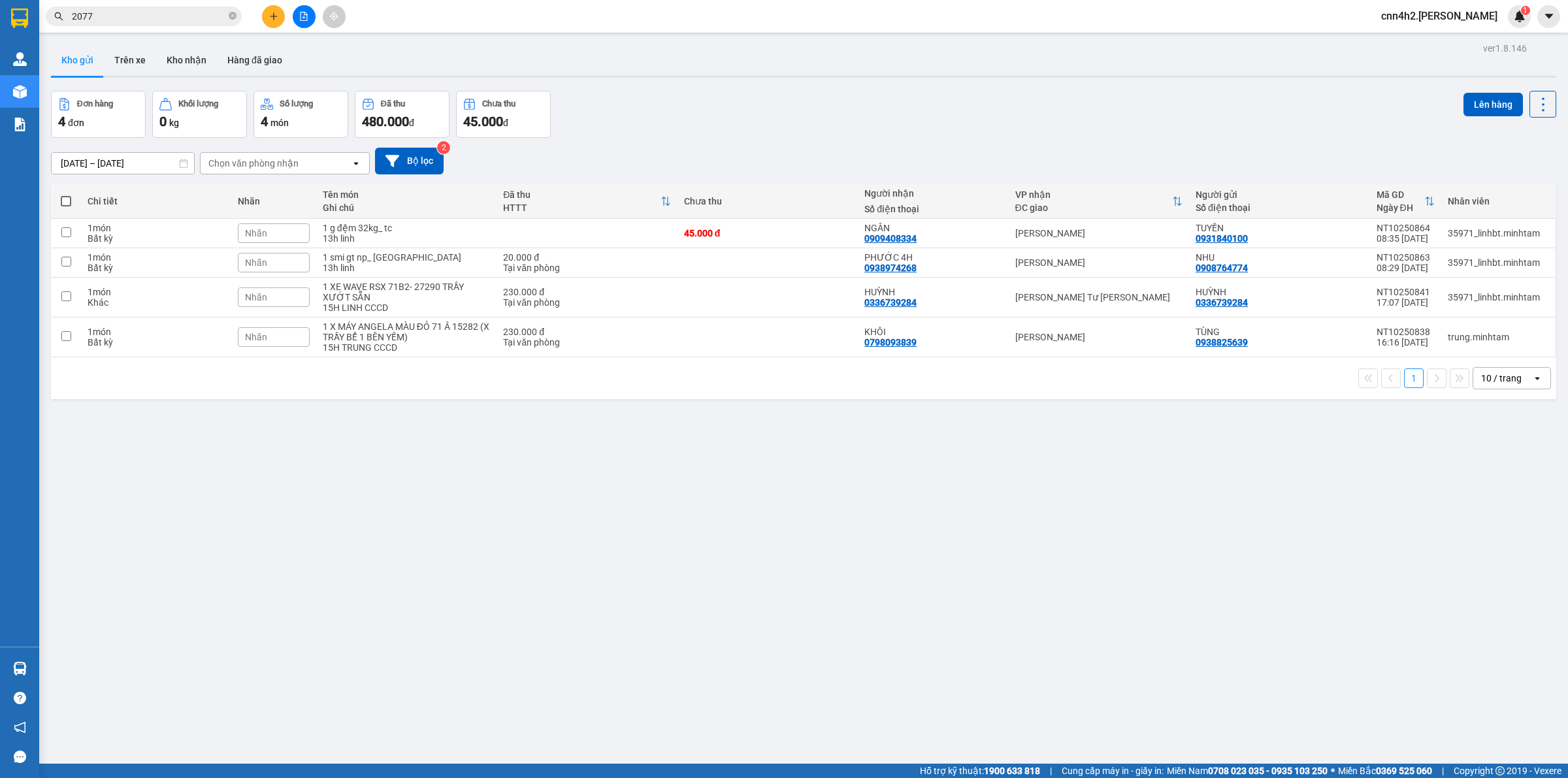
click at [1446, 21] on span "cnn4h2.minhtam" at bounding box center [1439, 16] width 137 height 17
click at [1433, 40] on span "Đăng xuất" at bounding box center [1465, 40] width 72 height 14
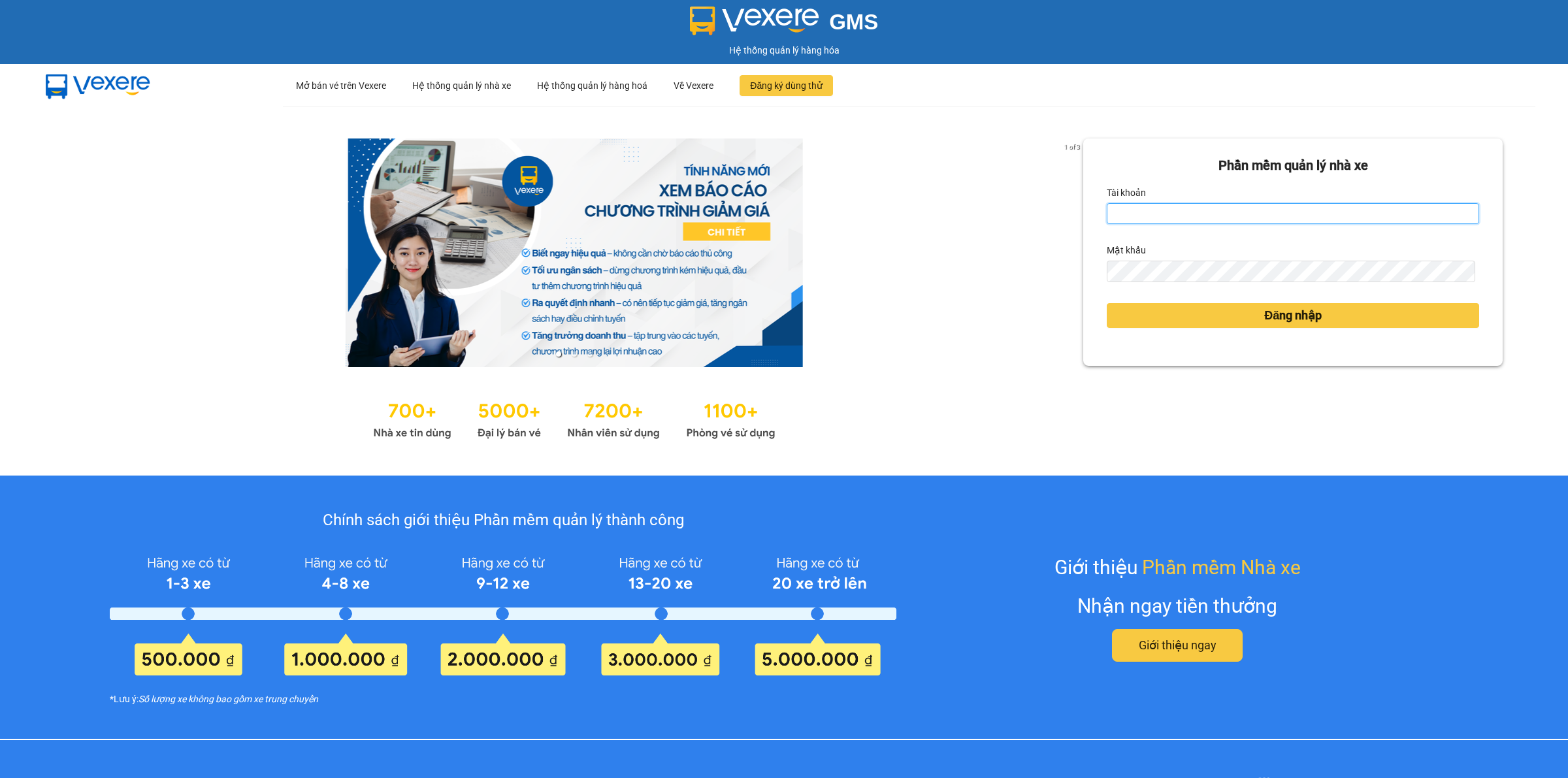
click at [1173, 211] on input "Tài khoản" at bounding box center [1293, 213] width 372 height 21
type input "trong.minhtam"
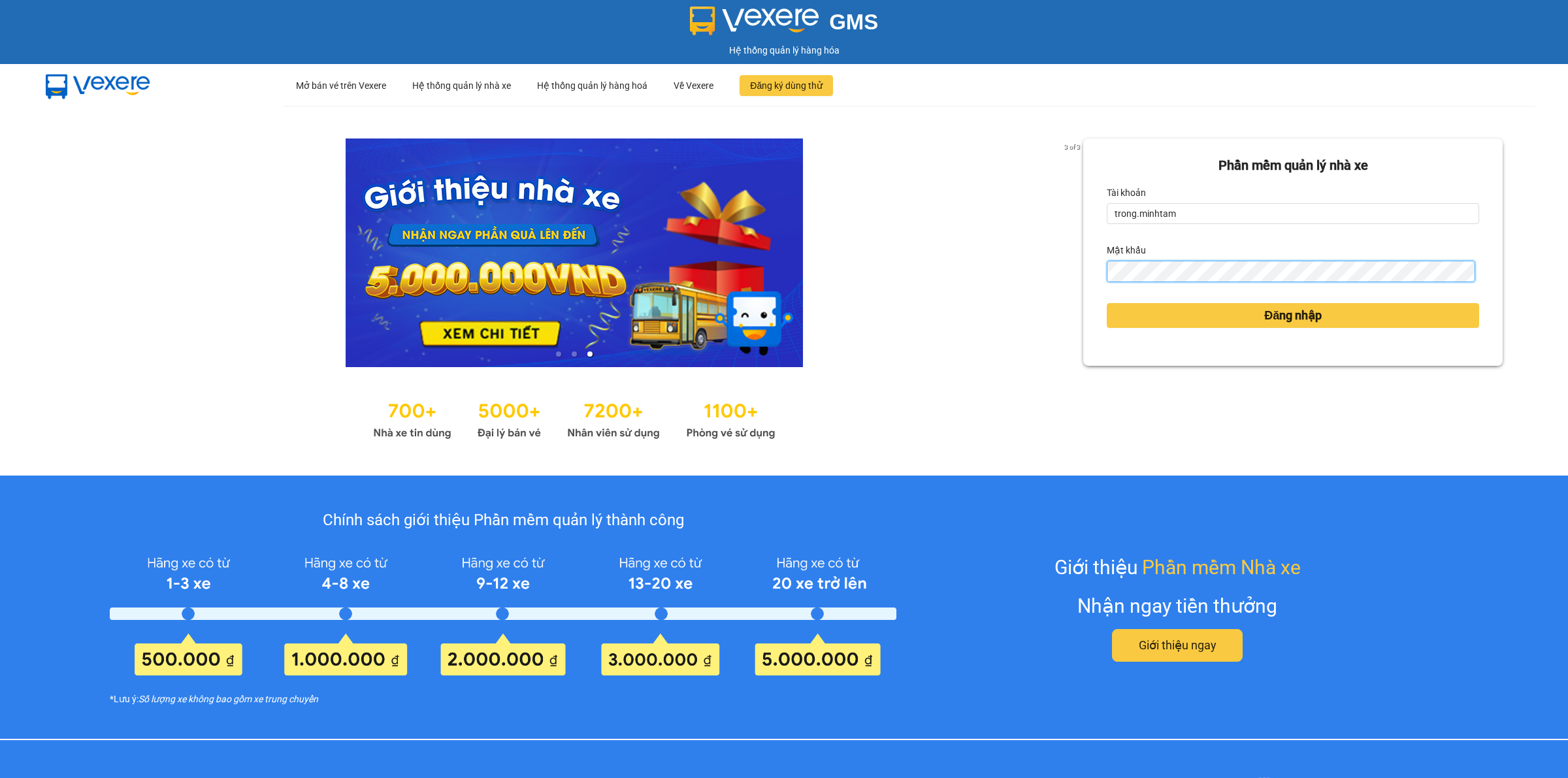
click at [1107, 303] on button "Đăng nhập" at bounding box center [1293, 315] width 372 height 25
